Goal: Check status

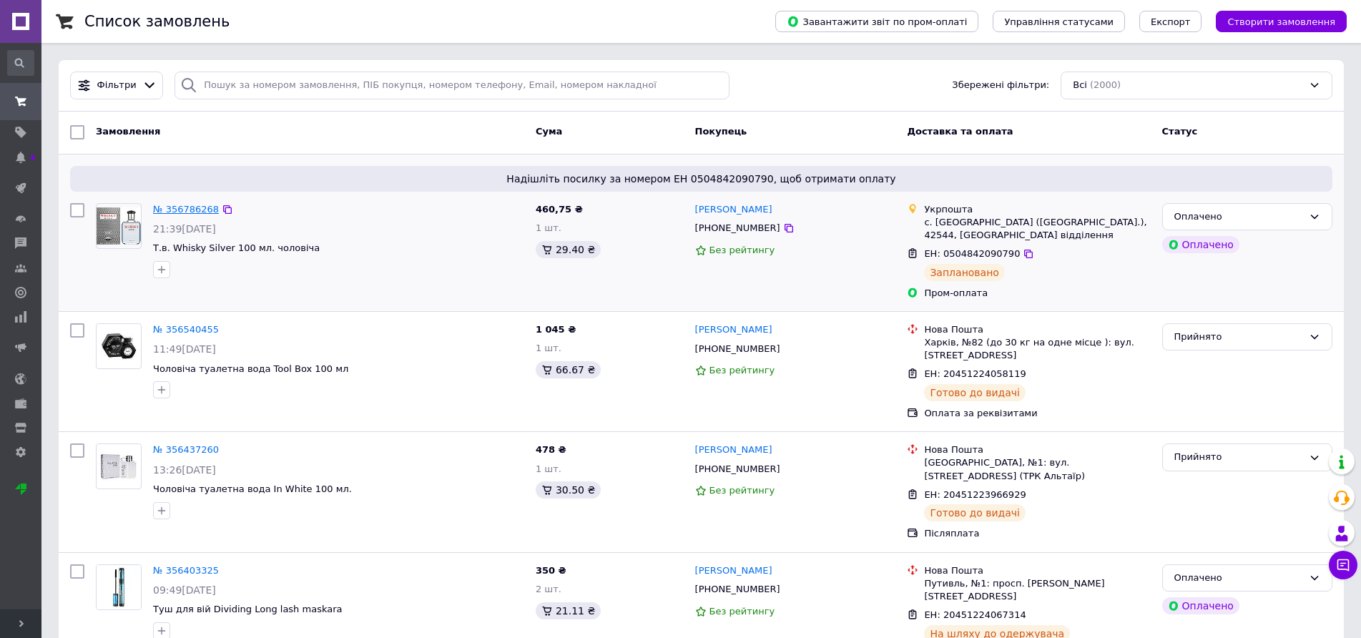
click at [169, 211] on link "№ 356786268" at bounding box center [186, 209] width 66 height 11
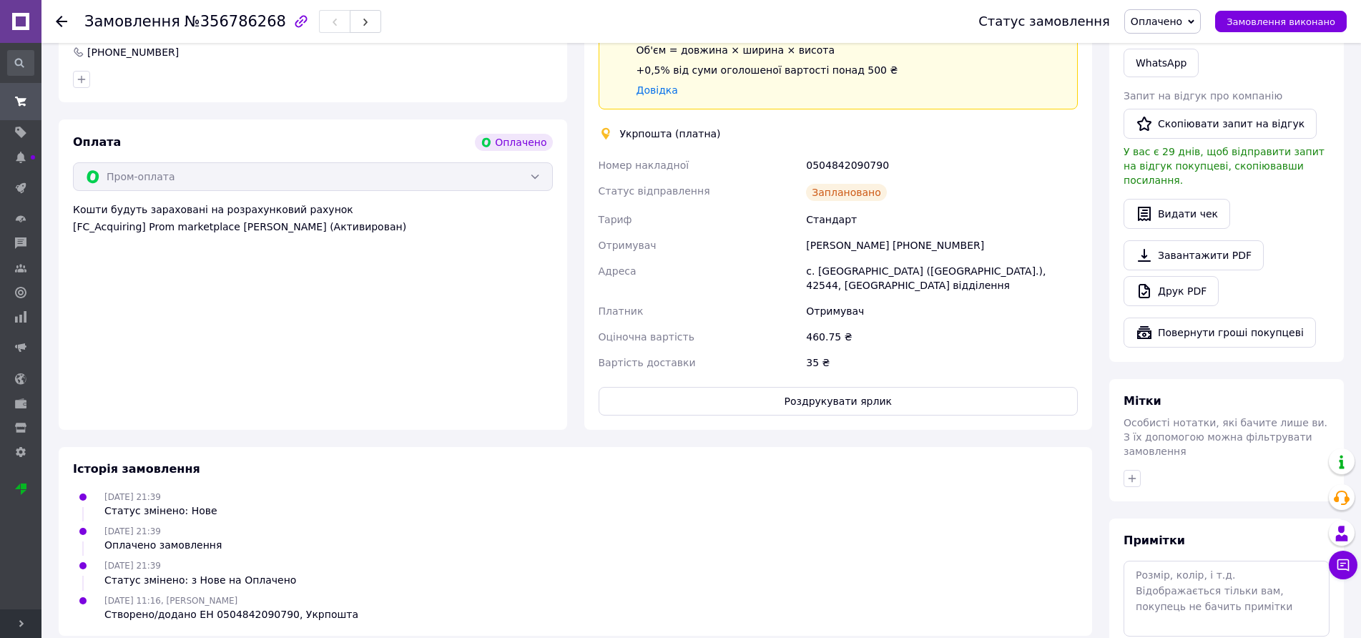
scroll to position [760, 0]
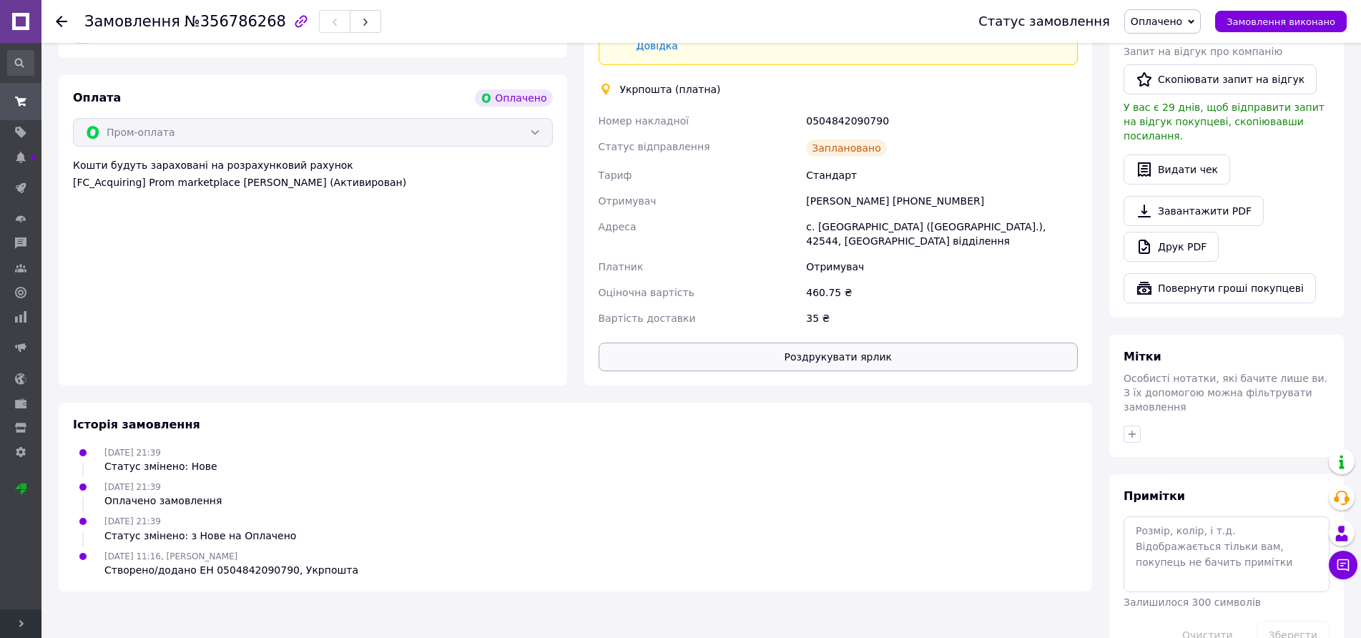
click at [842, 343] on button "Роздрукувати ярлик" at bounding box center [839, 357] width 480 height 29
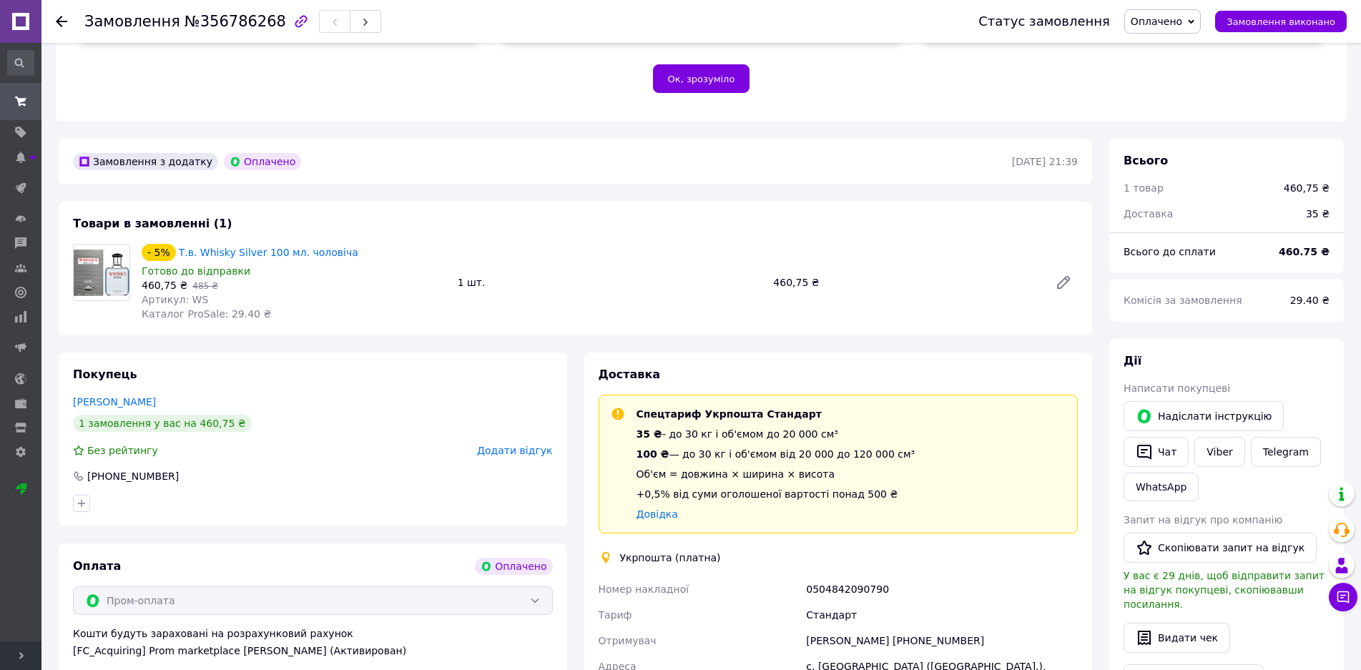
scroll to position [273, 0]
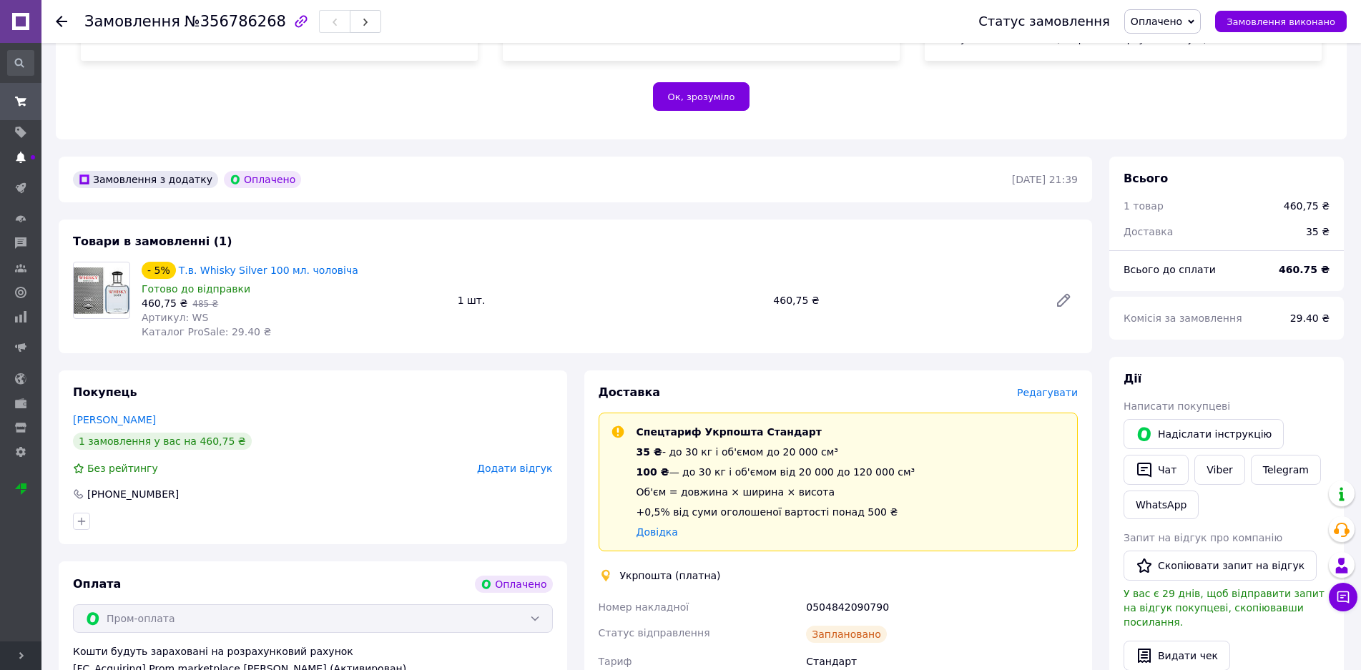
click at [19, 158] on use at bounding box center [20, 157] width 9 height 11
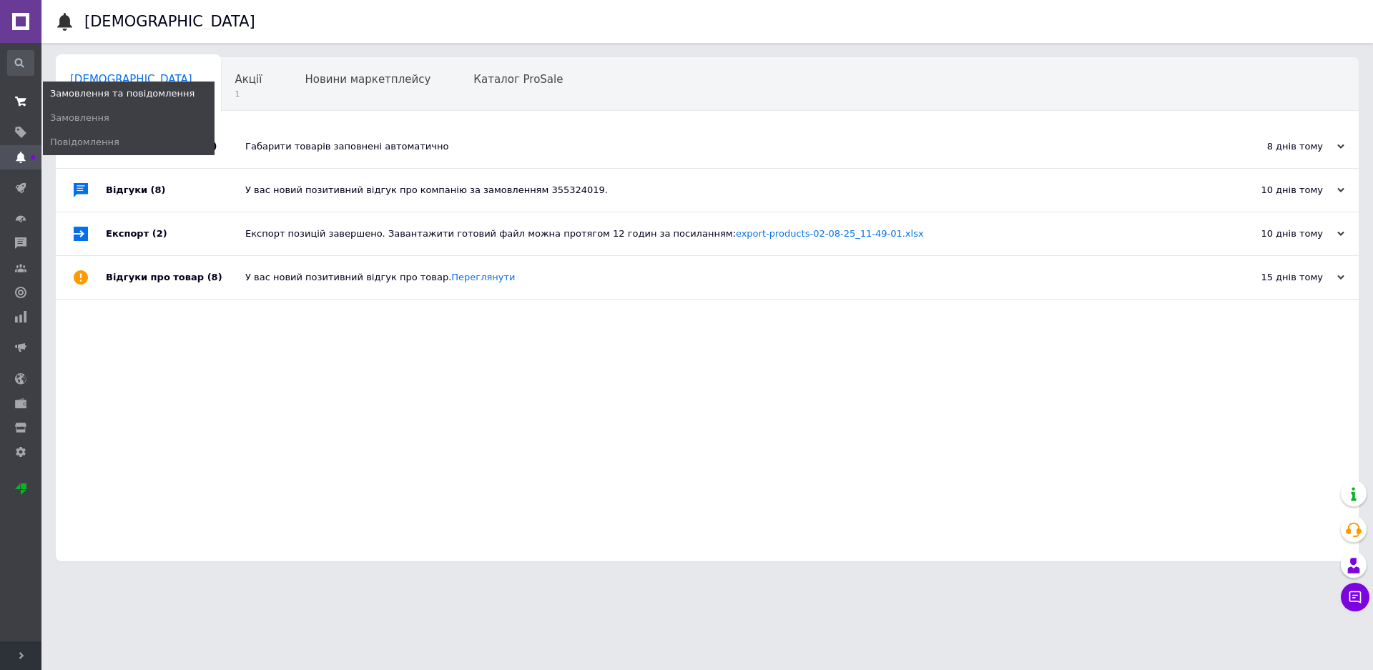
click at [23, 102] on icon at bounding box center [20, 101] width 11 height 11
